Goal: Information Seeking & Learning: Compare options

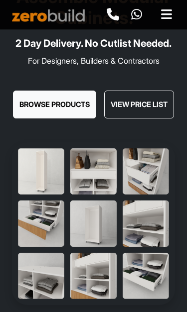
scroll to position [90, 0]
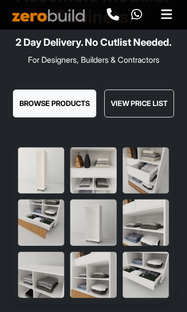
click at [148, 118] on button "View Price List" at bounding box center [139, 104] width 70 height 28
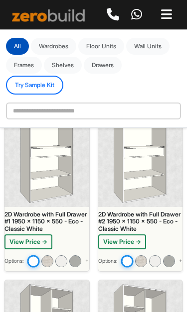
scroll to position [66, 0]
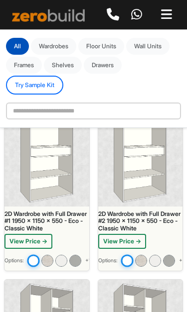
click at [43, 239] on button "View Price →" at bounding box center [28, 242] width 48 height 15
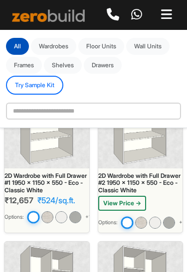
scroll to position [102, 0]
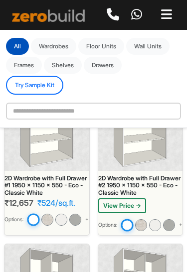
click at [78, 190] on div "2D Wardrobe with Full Drawer #1 1950 x 1150 x 550 - Eco - Classic White" at bounding box center [46, 185] width 85 height 21
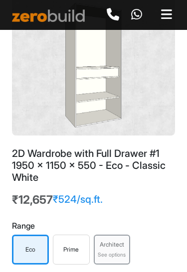
scroll to position [83, 0]
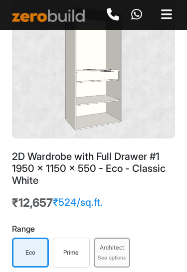
click at [74, 244] on div "Prime" at bounding box center [71, 253] width 37 height 30
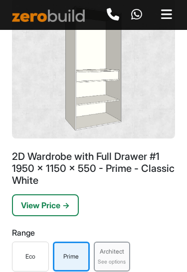
click at [67, 203] on button "View Price →" at bounding box center [45, 205] width 67 height 22
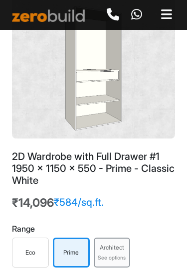
click at [108, 242] on div "Architect See options" at bounding box center [112, 253] width 37 height 30
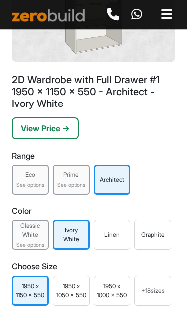
scroll to position [159, 0]
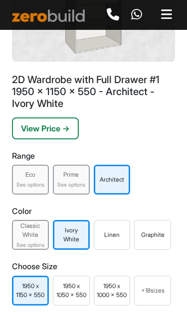
click at [118, 223] on div "Linen" at bounding box center [112, 235] width 37 height 30
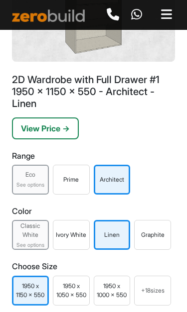
click at [72, 131] on button "View Price →" at bounding box center [45, 129] width 67 height 22
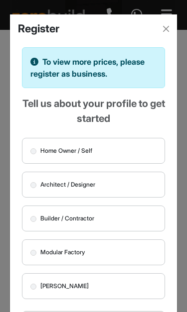
click at [166, 23] on button "Close" at bounding box center [166, 29] width 14 height 14
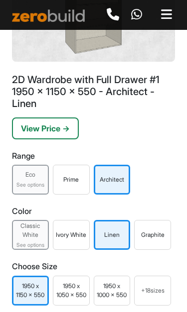
click at [77, 169] on div "Prime" at bounding box center [71, 180] width 37 height 30
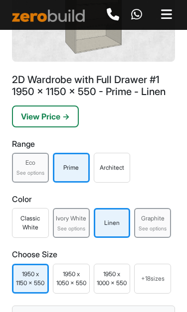
click at [77, 116] on button "View Price →" at bounding box center [45, 117] width 67 height 22
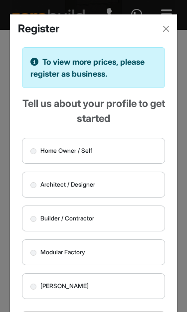
click at [168, 29] on button "Close" at bounding box center [166, 29] width 14 height 14
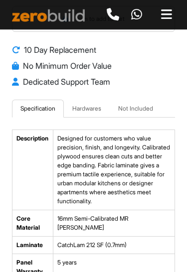
scroll to position [459, 0]
click at [93, 114] on link "Hardwares" at bounding box center [87, 109] width 46 height 18
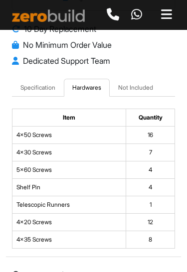
scroll to position [478, 0]
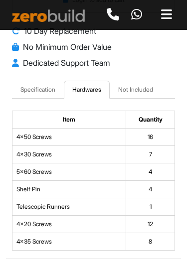
click at [157, 85] on link "Not Included" at bounding box center [136, 90] width 52 height 18
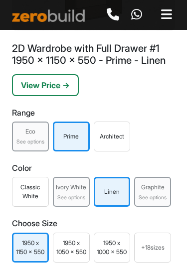
scroll to position [185, 0]
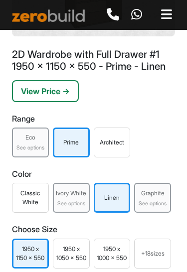
click at [63, 88] on button "View Price →" at bounding box center [45, 91] width 67 height 22
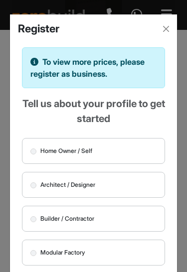
click at [164, 26] on button "Close" at bounding box center [166, 29] width 14 height 14
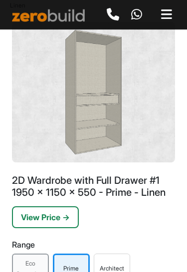
scroll to position [0, 0]
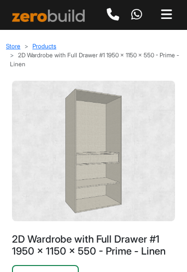
click at [171, 12] on icon at bounding box center [166, 14] width 11 height 12
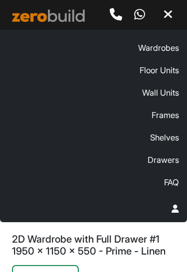
click at [172, 164] on link "Drawers" at bounding box center [162, 160] width 31 height 20
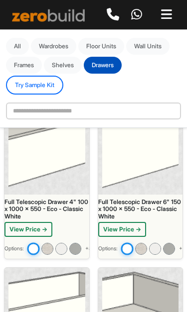
scroll to position [78, 0]
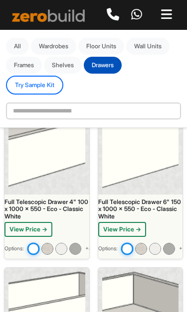
click at [134, 223] on button "View Price →" at bounding box center [122, 229] width 48 height 15
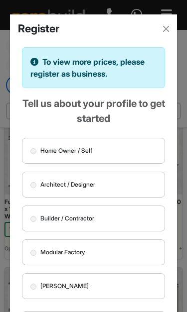
click at [165, 19] on div "Register" at bounding box center [93, 24] width 167 height 21
click at [166, 23] on button "Close" at bounding box center [166, 29] width 14 height 14
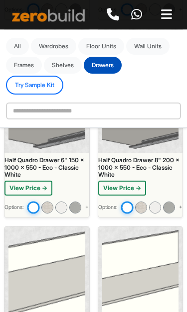
scroll to position [1704, 0]
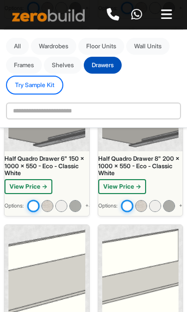
click at [30, 59] on button "Frames" at bounding box center [24, 65] width 36 height 17
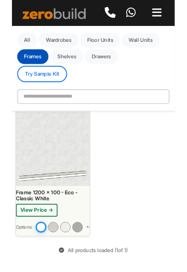
scroll to position [62, 0]
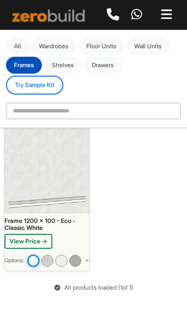
click at [139, 220] on div "Frame 1200 x 100 - Eco - Classic White View Price → Options: + 8 more" at bounding box center [93, 176] width 187 height 191
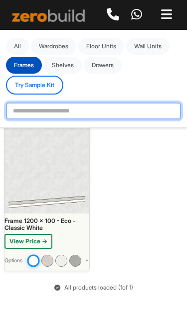
click at [111, 118] on input "text" at bounding box center [93, 111] width 175 height 17
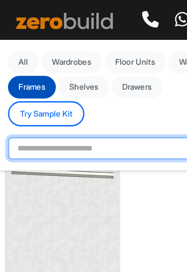
scroll to position [0, 0]
